Goal: Task Accomplishment & Management: Manage account settings

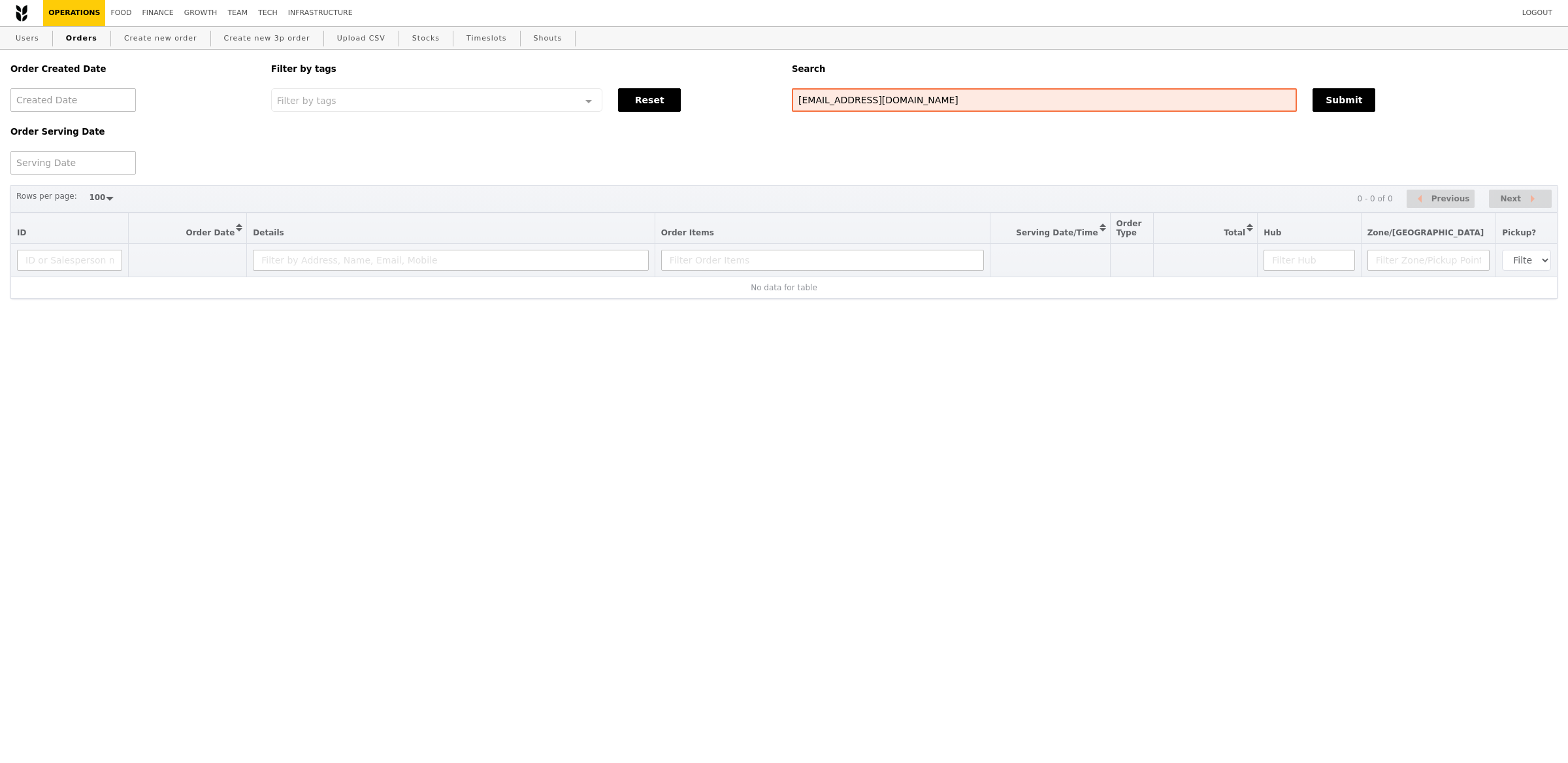
select select "100"
click at [842, 94] on input "[EMAIL_ADDRESS][DOMAIN_NAME]" at bounding box center [1044, 100] width 505 height 23
paste input "[PERSON_NAME]"
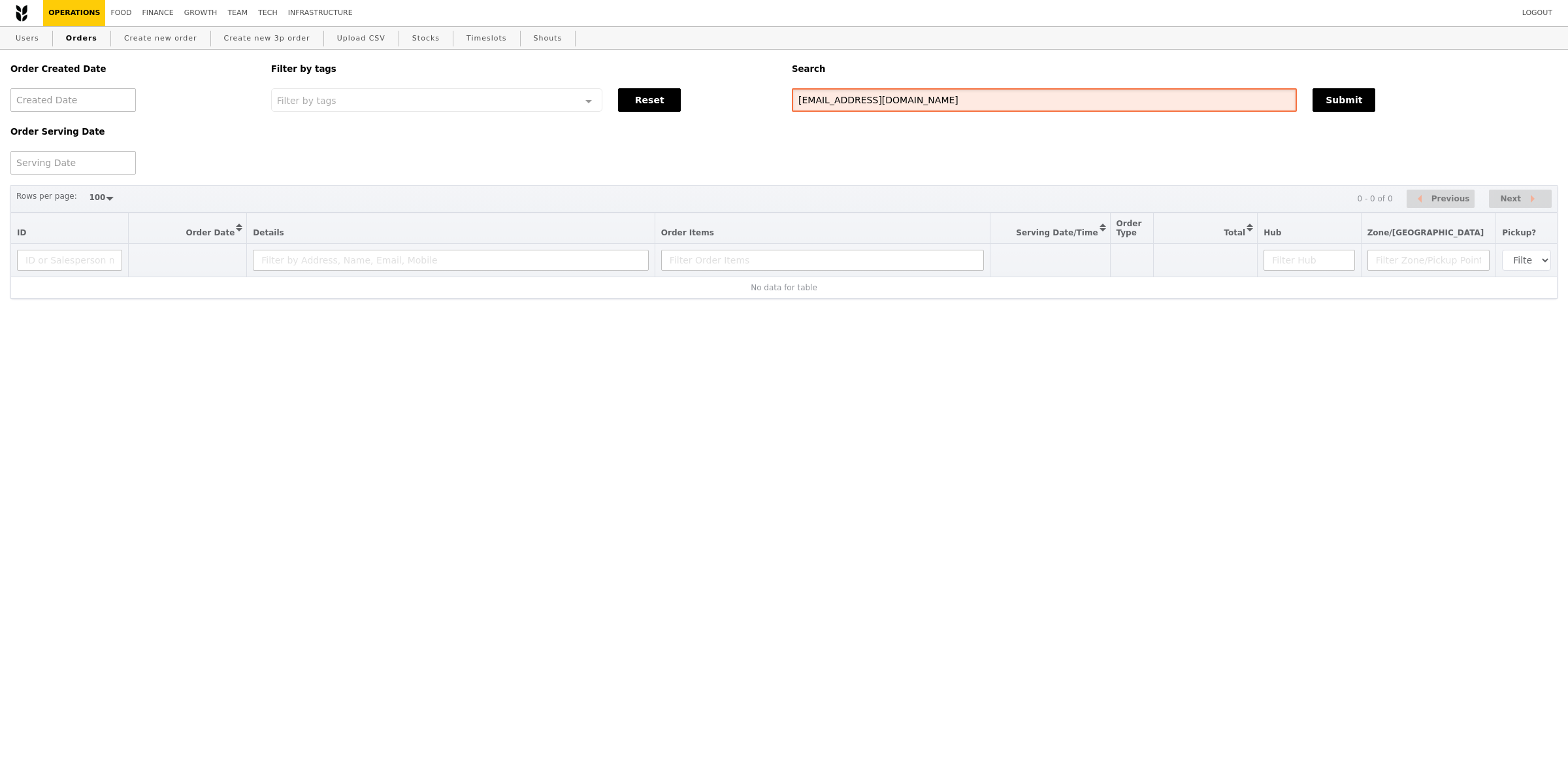
type input "[EMAIL_ADDRESS][DOMAIN_NAME]"
